Goal: Task Accomplishment & Management: Use online tool/utility

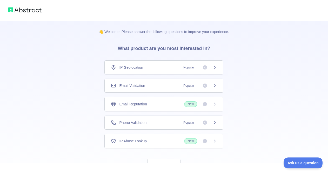
click at [209, 123] on span "Popular" at bounding box center [198, 122] width 37 height 5
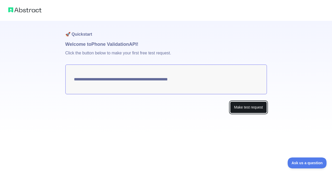
click at [241, 107] on button "Make test request" at bounding box center [248, 107] width 37 height 12
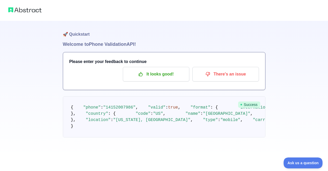
scroll to position [62, 0]
click at [300, 74] on div "🚀 Quickstart Welcome to Phone Validation API! Please enter your feedback to con…" at bounding box center [164, 79] width 328 height 158
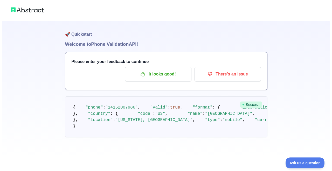
scroll to position [0, 0]
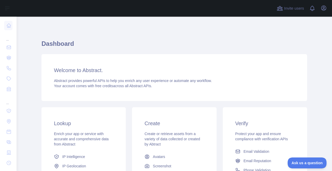
click at [214, 35] on div "Dashboard Welcome to Abstract. Abstract provides powerful APIs to help you enri…" at bounding box center [175, 128] width 266 height 198
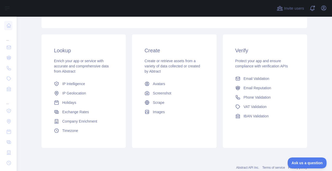
scroll to position [88, 0]
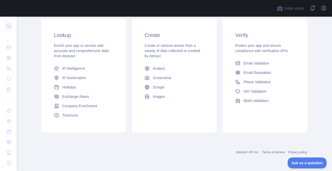
click at [83, 53] on div "Enrich your app or service with accurate and comprehensive data from Abstract" at bounding box center [83, 51] width 59 height 16
click at [67, 69] on span "IP Intelligence" at bounding box center [73, 68] width 23 height 5
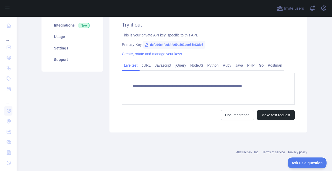
scroll to position [76, 0]
type textarea "**********"
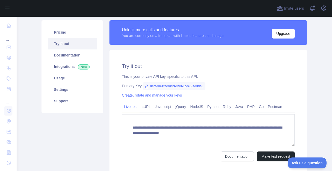
scroll to position [0, 0]
